Goal: Task Accomplishment & Management: Manage account settings

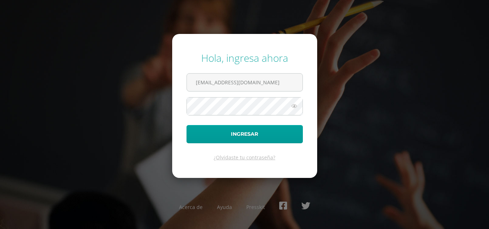
drag, startPoint x: 0, startPoint y: 0, endPoint x: 301, endPoint y: 52, distance: 305.2
click at [317, 24] on div "Hola, ingresa ahora [EMAIL_ADDRESS][DOMAIN_NAME] Ingresar ¿Olvidaste tu contras…" at bounding box center [244, 114] width 494 height 229
click at [272, 83] on input "[EMAIL_ADDRESS][DOMAIN_NAME]" at bounding box center [245, 83] width 116 height 18
type input "[EMAIL_ADDRESS][DOMAIN_NAME]"
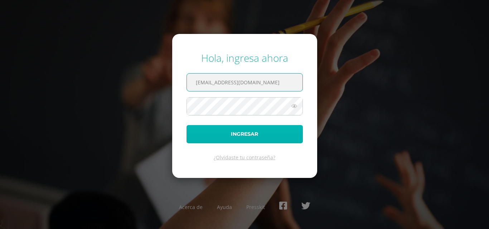
click at [258, 136] on button "Ingresar" at bounding box center [244, 134] width 116 height 18
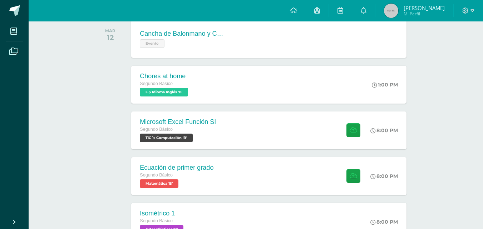
scroll to position [123, 0]
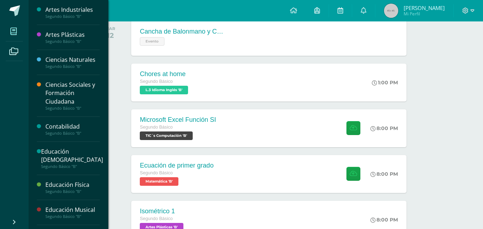
click at [16, 29] on icon at bounding box center [13, 31] width 6 height 7
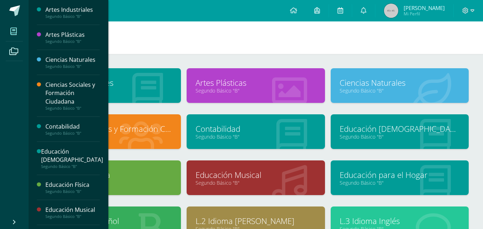
click at [240, 175] on link "Educación Musical" at bounding box center [256, 175] width 120 height 11
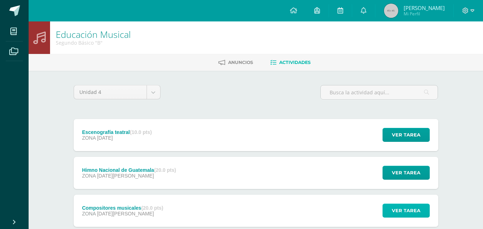
click at [390, 207] on button "Ver tarea" at bounding box center [406, 211] width 47 height 14
